Goal: Task Accomplishment & Management: Use online tool/utility

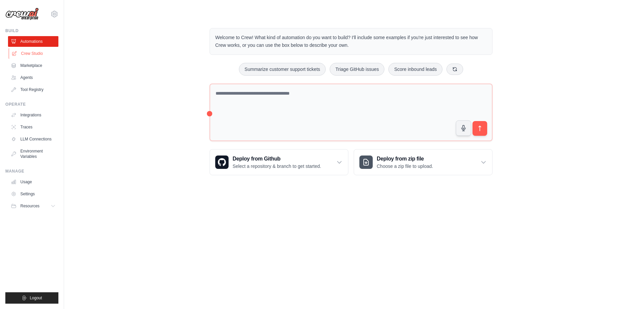
click at [40, 54] on link "Crew Studio" at bounding box center [34, 53] width 50 height 11
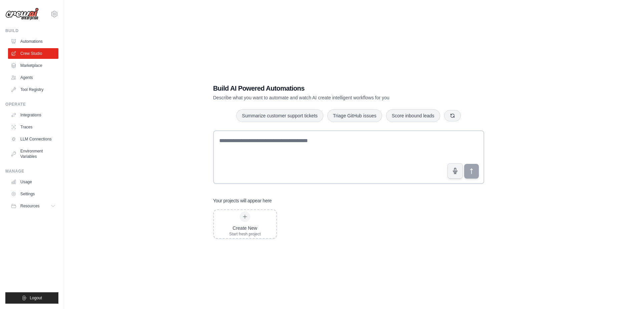
click at [31, 65] on link "Marketplace" at bounding box center [33, 65] width 50 height 11
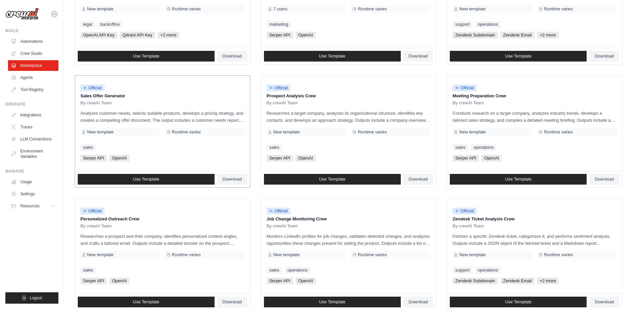
scroll to position [167, 0]
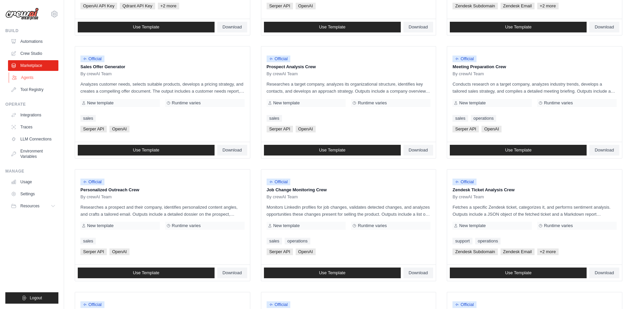
click at [23, 76] on link "Agents" at bounding box center [34, 77] width 50 height 11
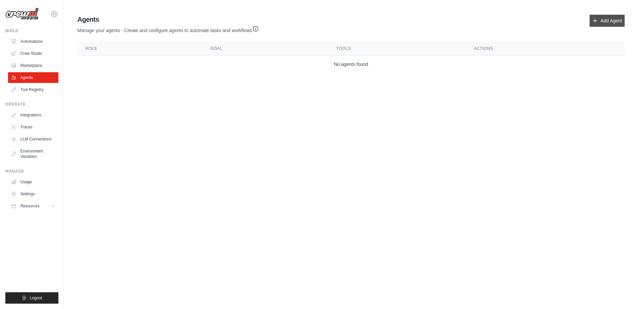
click at [610, 24] on link "Add Agent" at bounding box center [607, 21] width 35 height 12
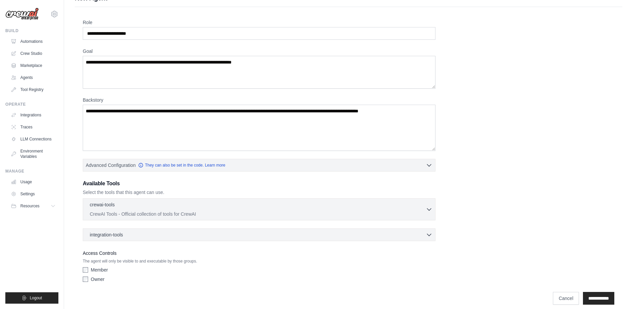
scroll to position [20, 0]
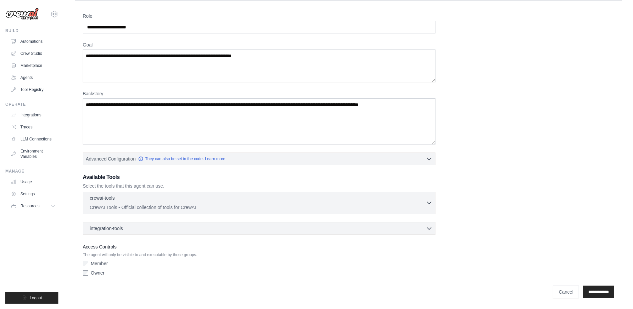
click at [426, 204] on icon "button" at bounding box center [429, 202] width 7 height 7
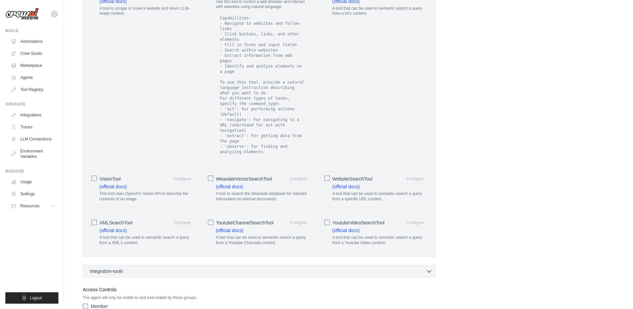
scroll to position [1145, 0]
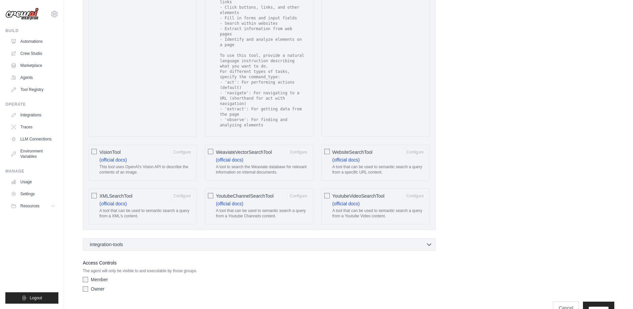
click at [188, 240] on div "integration-tools 0 selected" at bounding box center [261, 243] width 343 height 7
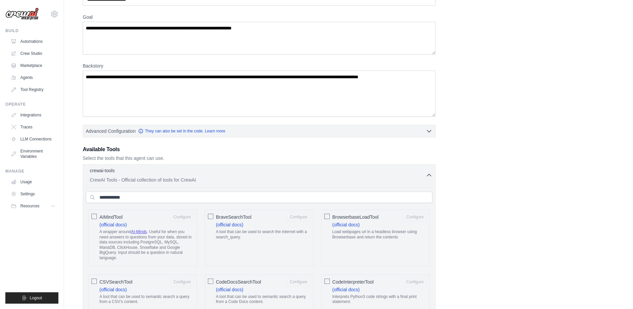
scroll to position [43, 0]
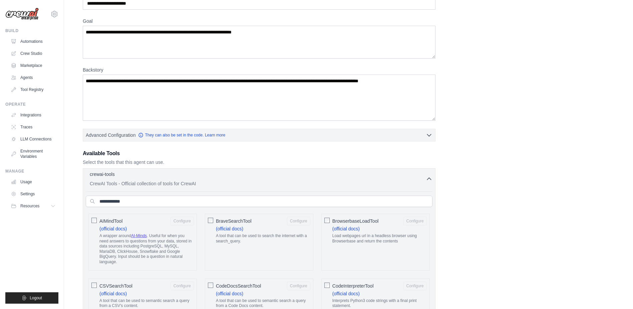
click at [426, 177] on icon "button" at bounding box center [429, 178] width 7 height 7
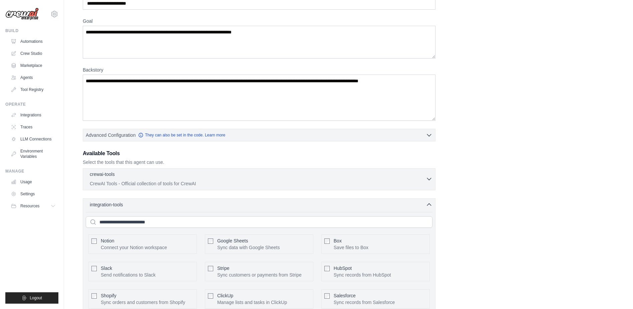
click at [427, 204] on icon "button" at bounding box center [429, 204] width 7 height 7
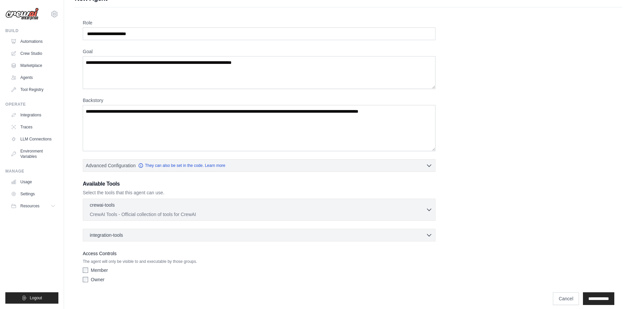
scroll to position [20, 0]
